Goal: Task Accomplishment & Management: Manage account settings

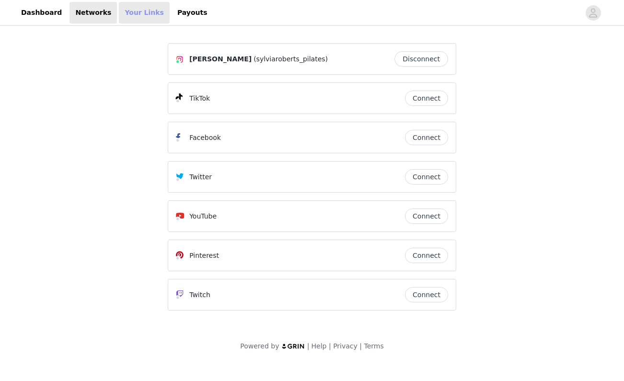
click at [142, 11] on link "Your Links" at bounding box center [144, 13] width 51 height 22
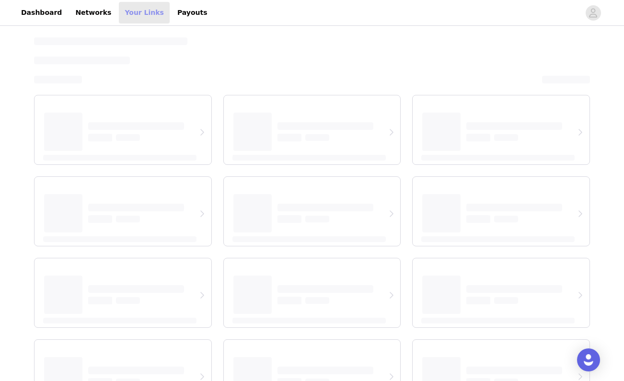
select select "12"
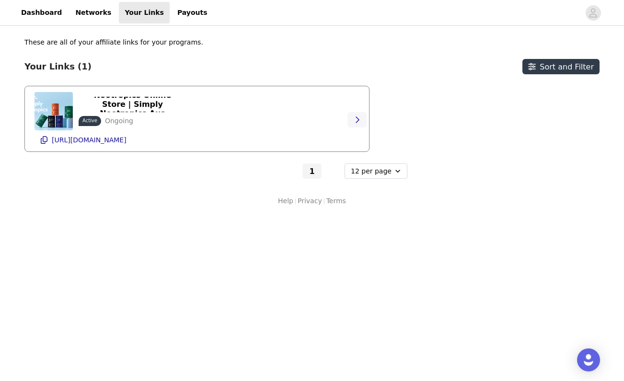
click at [362, 121] on button "button" at bounding box center [357, 119] width 19 height 15
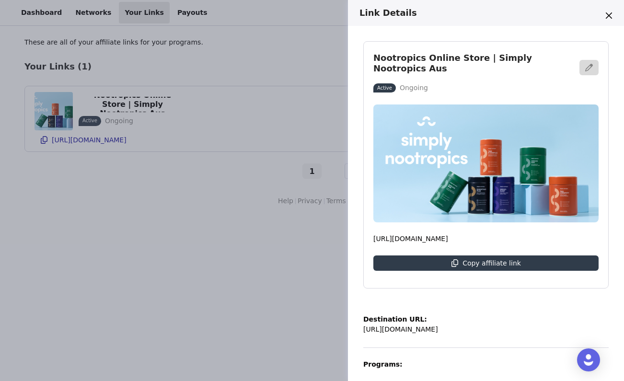
click at [216, 285] on div "Link Details Nootropics Online Store | Simply Nootropics Aus Active Ongoing [UR…" at bounding box center [312, 190] width 624 height 381
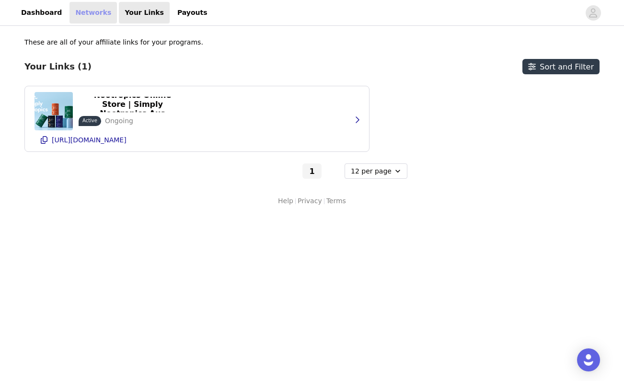
click at [100, 18] on link "Networks" at bounding box center [93, 13] width 47 height 22
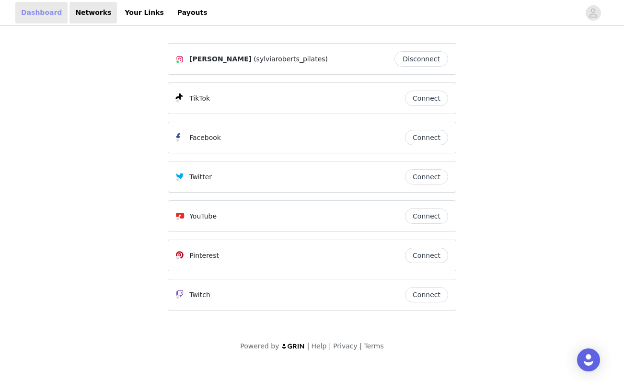
click at [33, 17] on link "Dashboard" at bounding box center [41, 13] width 52 height 22
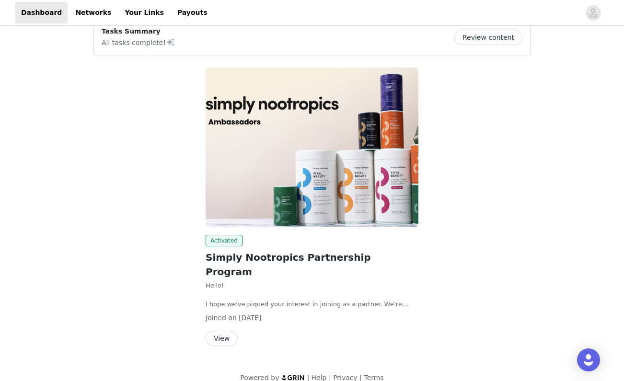
scroll to position [85, 0]
click at [224, 331] on button "View" at bounding box center [222, 338] width 32 height 15
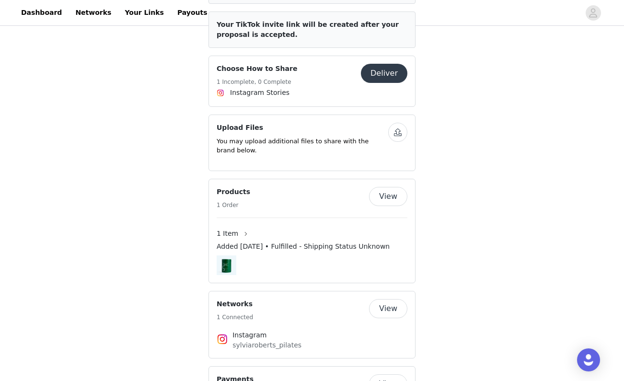
scroll to position [614, 0]
click at [386, 375] on button "View" at bounding box center [388, 384] width 38 height 19
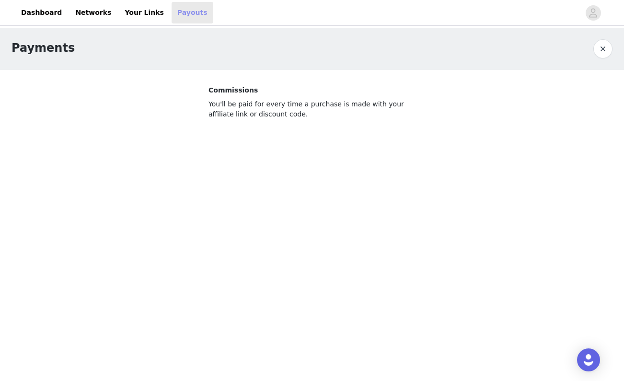
click at [182, 11] on link "Payouts" at bounding box center [193, 13] width 42 height 22
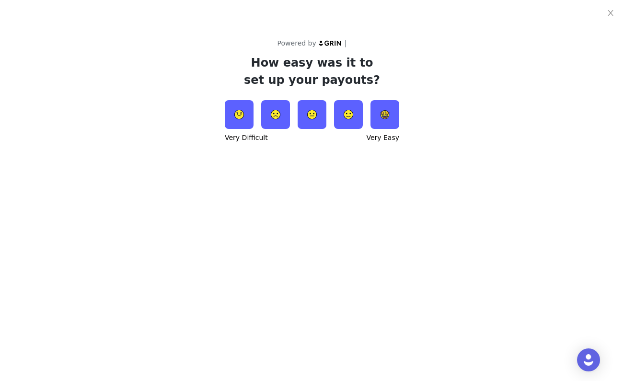
click at [356, 115] on img at bounding box center [348, 114] width 29 height 29
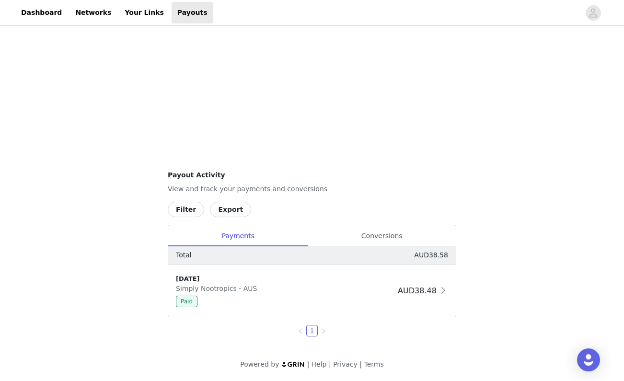
scroll to position [228, 0]
click at [574, 160] on div "Payouts View your payment related transactions. Payout Activity View and track …" at bounding box center [312, 90] width 624 height 581
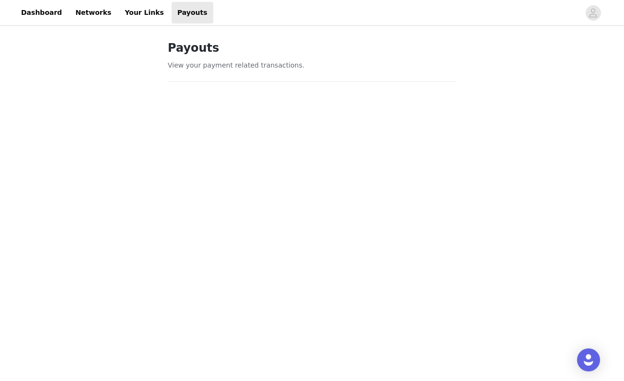
scroll to position [0, 0]
click at [140, 19] on link "Your Links" at bounding box center [144, 13] width 51 height 22
select select "12"
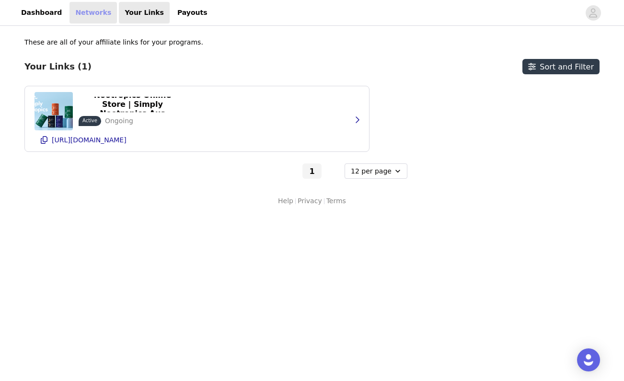
click at [90, 14] on link "Networks" at bounding box center [93, 13] width 47 height 22
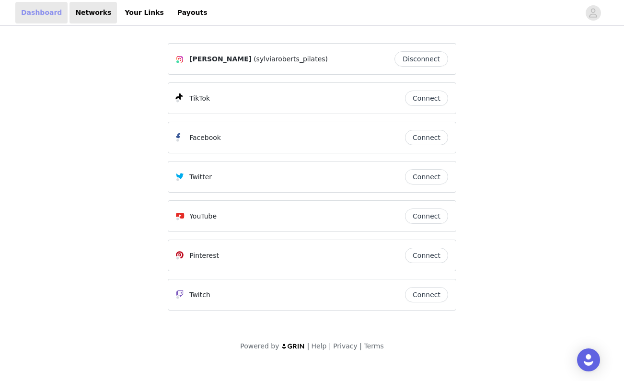
click at [46, 18] on link "Dashboard" at bounding box center [41, 13] width 52 height 22
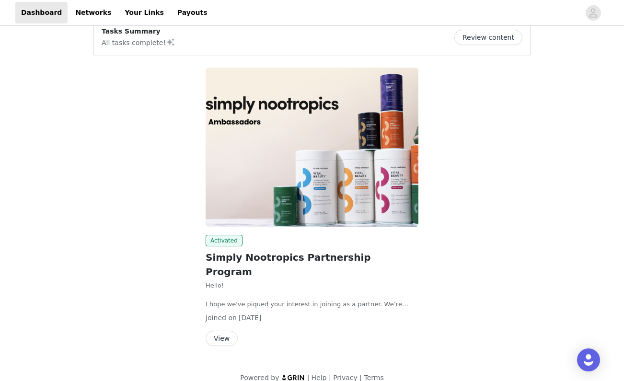
scroll to position [85, 0]
click at [247, 184] on img at bounding box center [312, 148] width 213 height 160
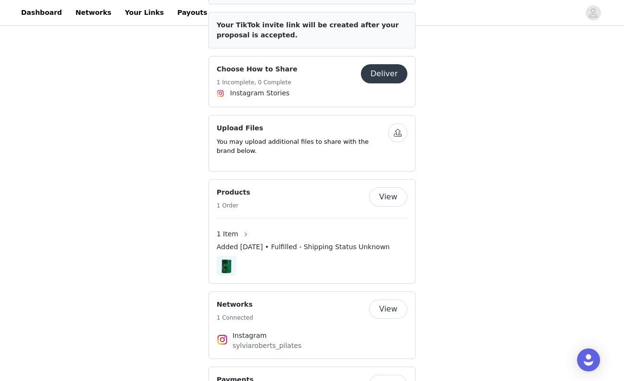
scroll to position [563, 0]
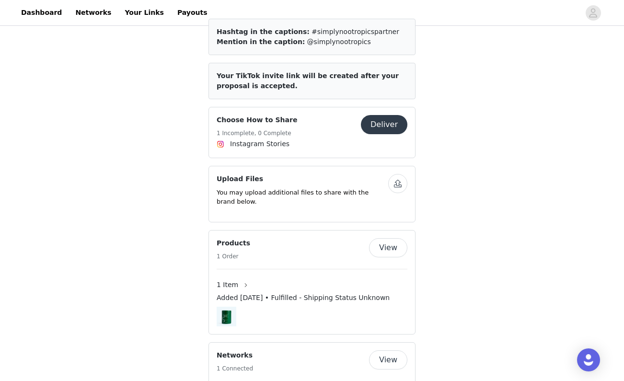
click at [382, 115] on button "Deliver" at bounding box center [384, 124] width 47 height 19
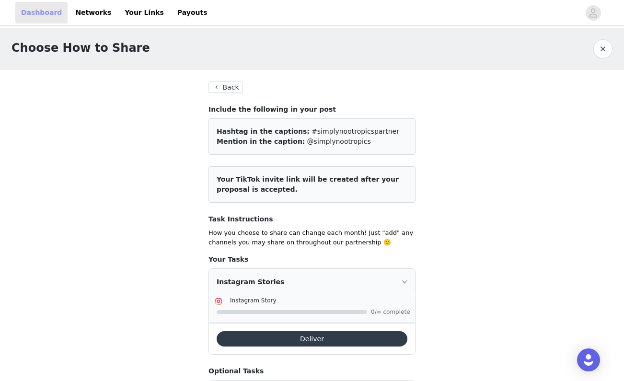
click at [55, 6] on link "Dashboard" at bounding box center [41, 13] width 52 height 22
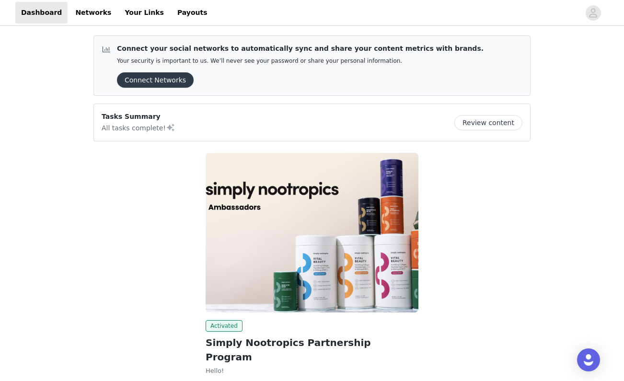
click at [491, 120] on button "Review content" at bounding box center [489, 122] width 68 height 15
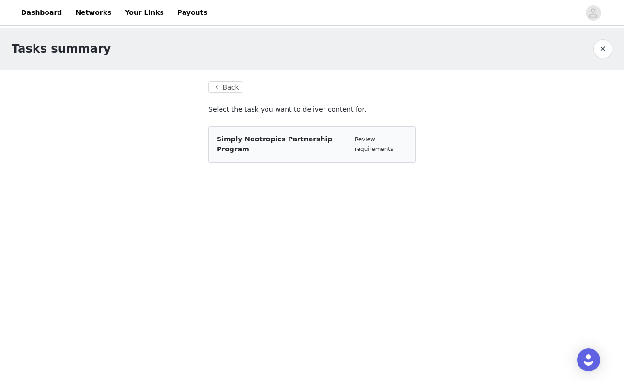
click at [264, 142] on span "Simply Nootropics Partnership Program" at bounding box center [275, 144] width 116 height 18
click at [230, 91] on button "Back" at bounding box center [226, 88] width 35 height 12
